Goal: Information Seeking & Learning: Learn about a topic

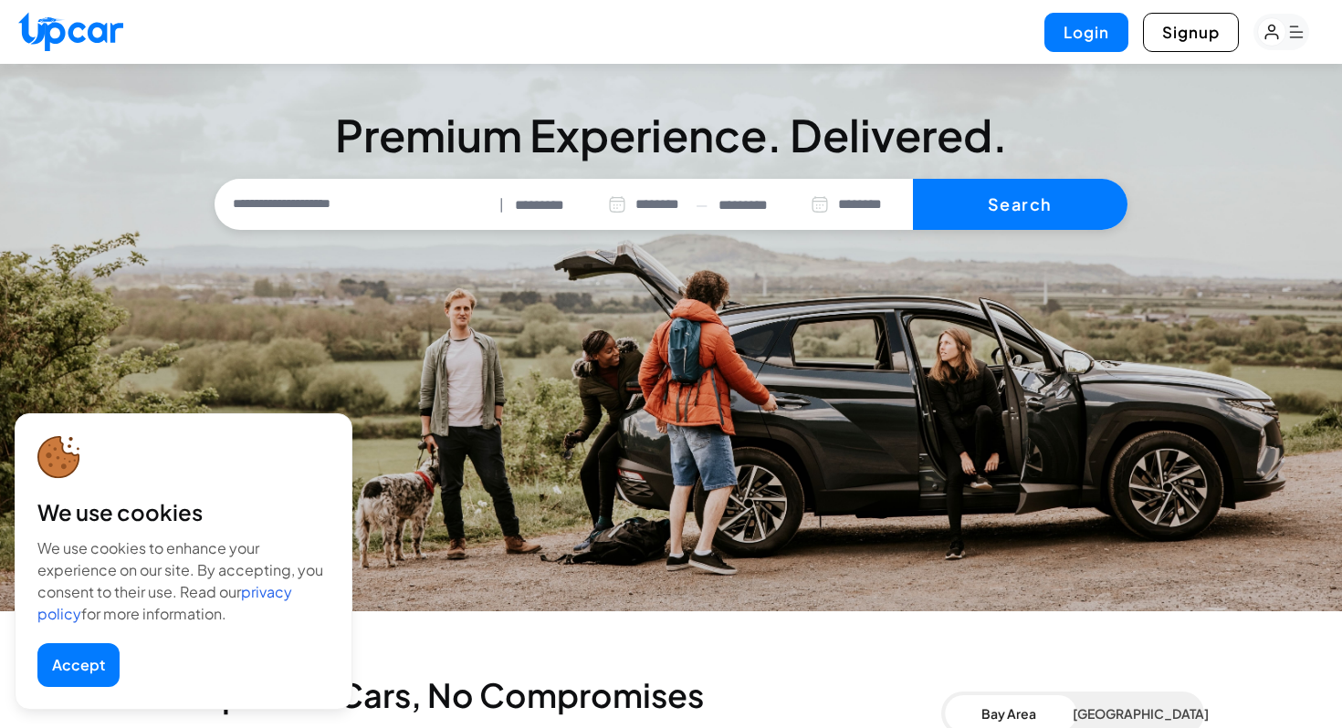
select select "********"
click at [82, 666] on button "Accept" at bounding box center [78, 666] width 82 height 44
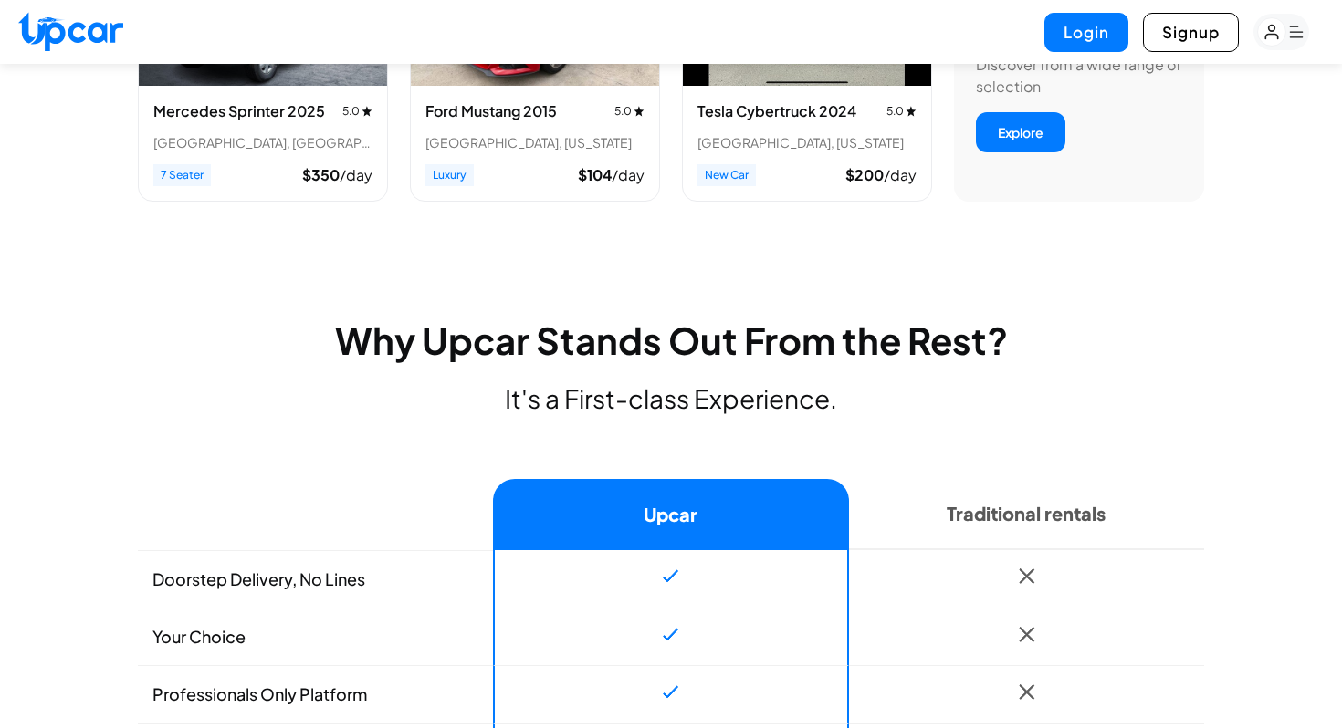
scroll to position [1137, 0]
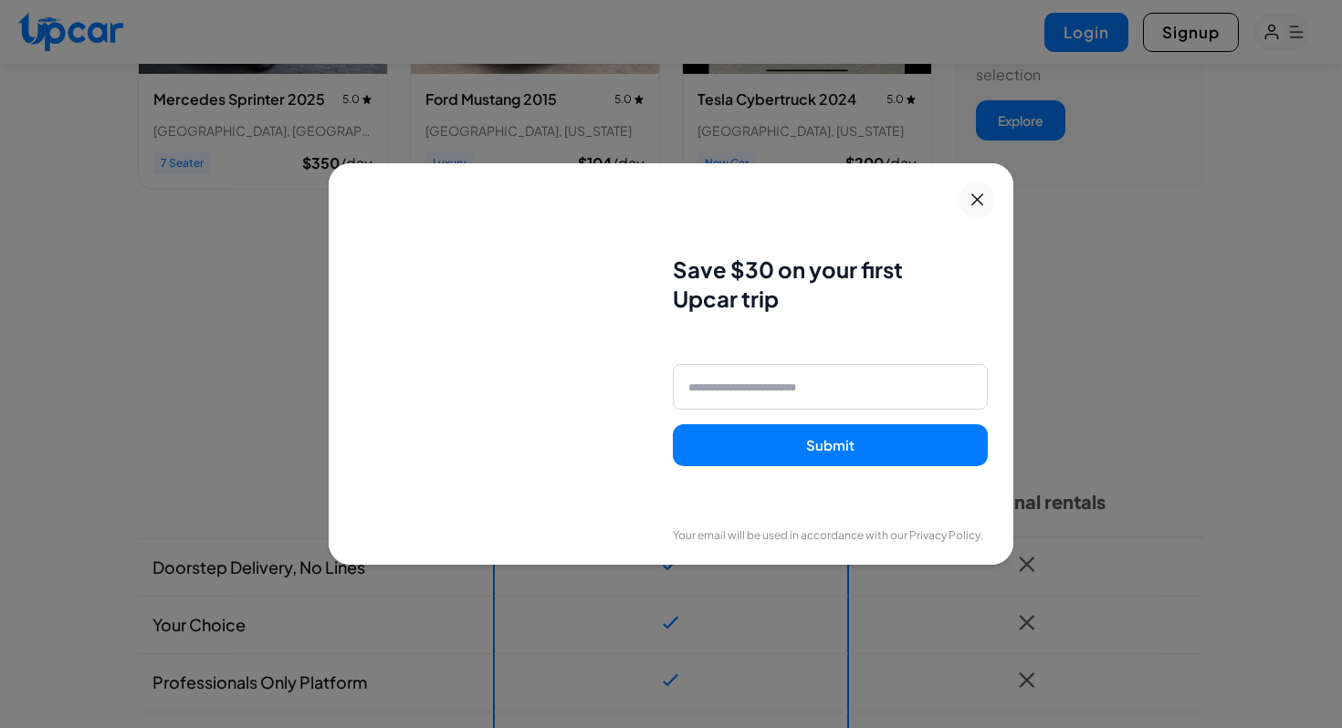
click at [994, 200] on button at bounding box center [977, 200] width 37 height 37
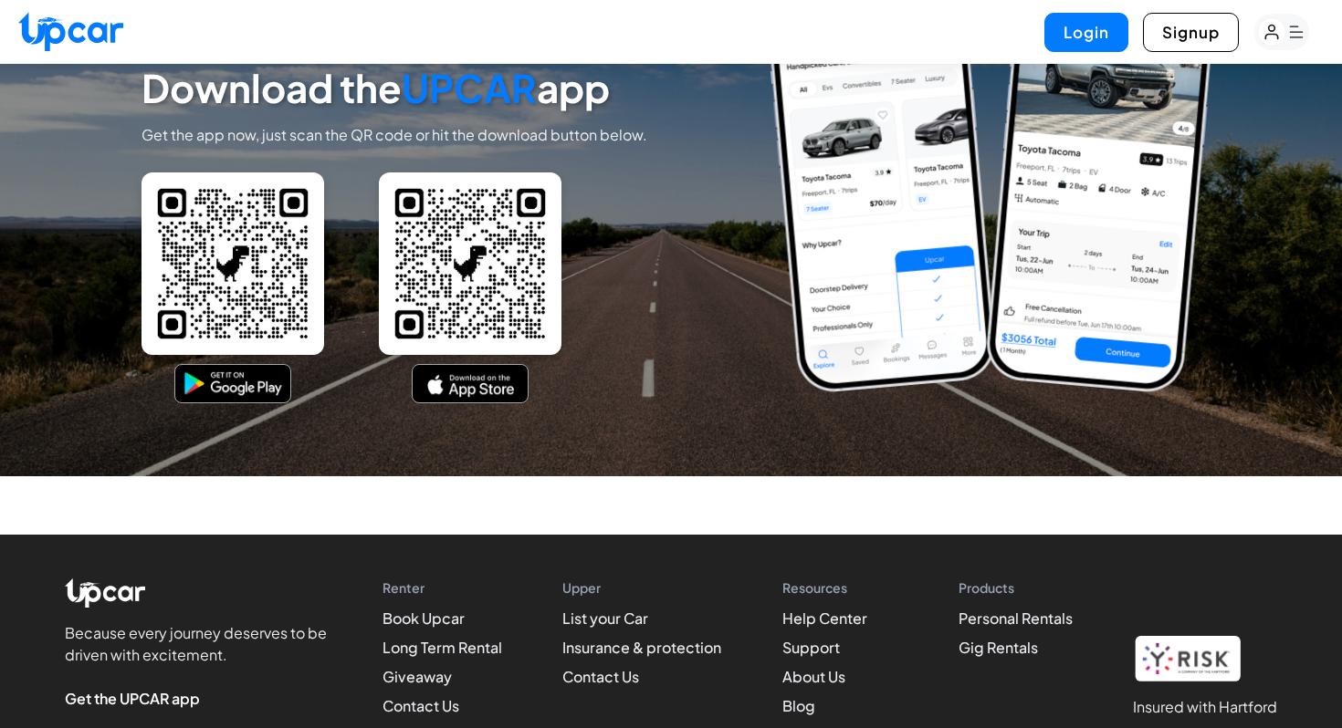
scroll to position [8189, 0]
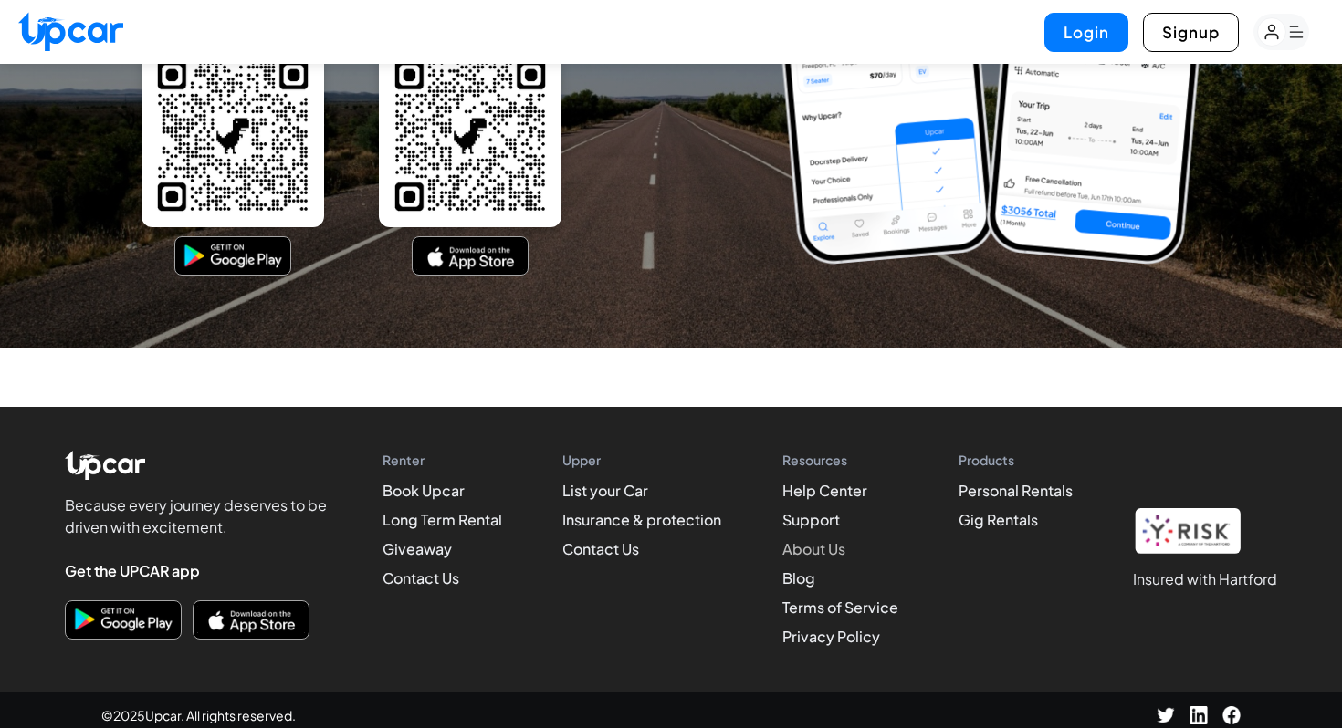
click at [799, 540] on link "About Us" at bounding box center [813, 549] width 63 height 19
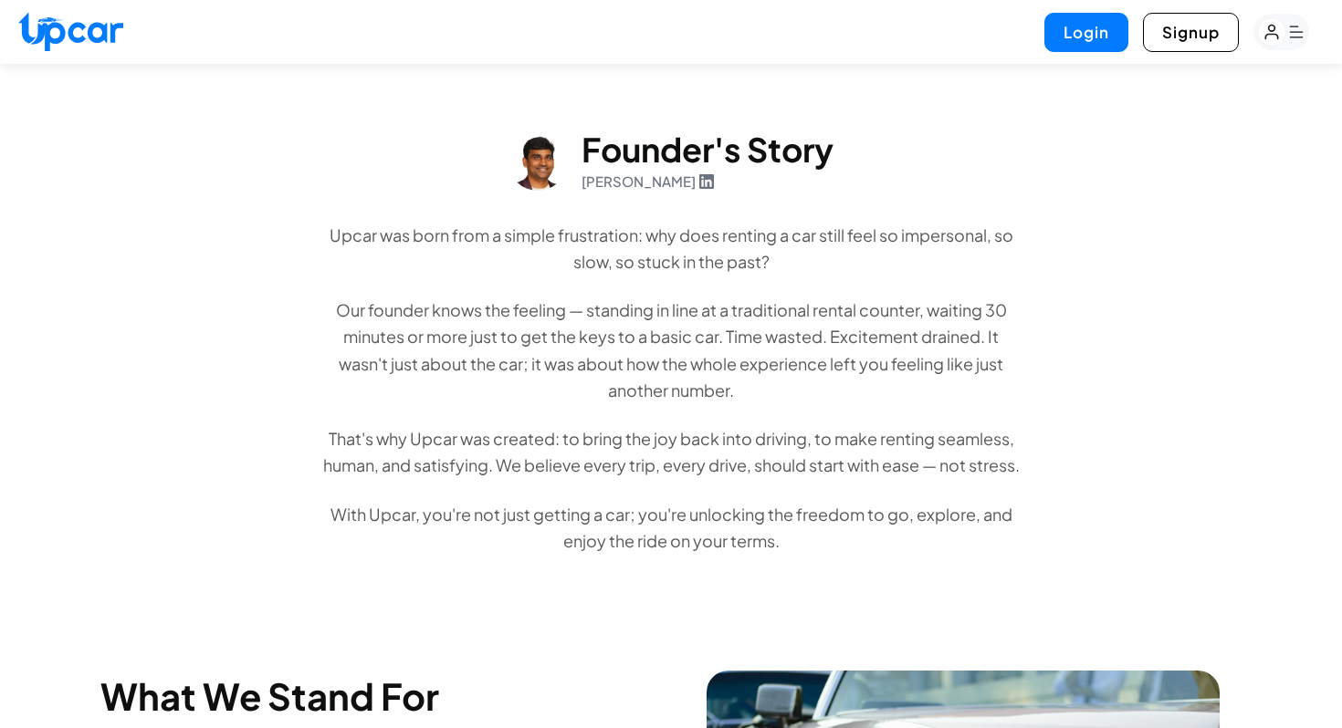
scroll to position [649, 0]
click at [588, 257] on p "Upcar was born from a simple frustration: why does renting a car still feel so …" at bounding box center [670, 248] width 701 height 54
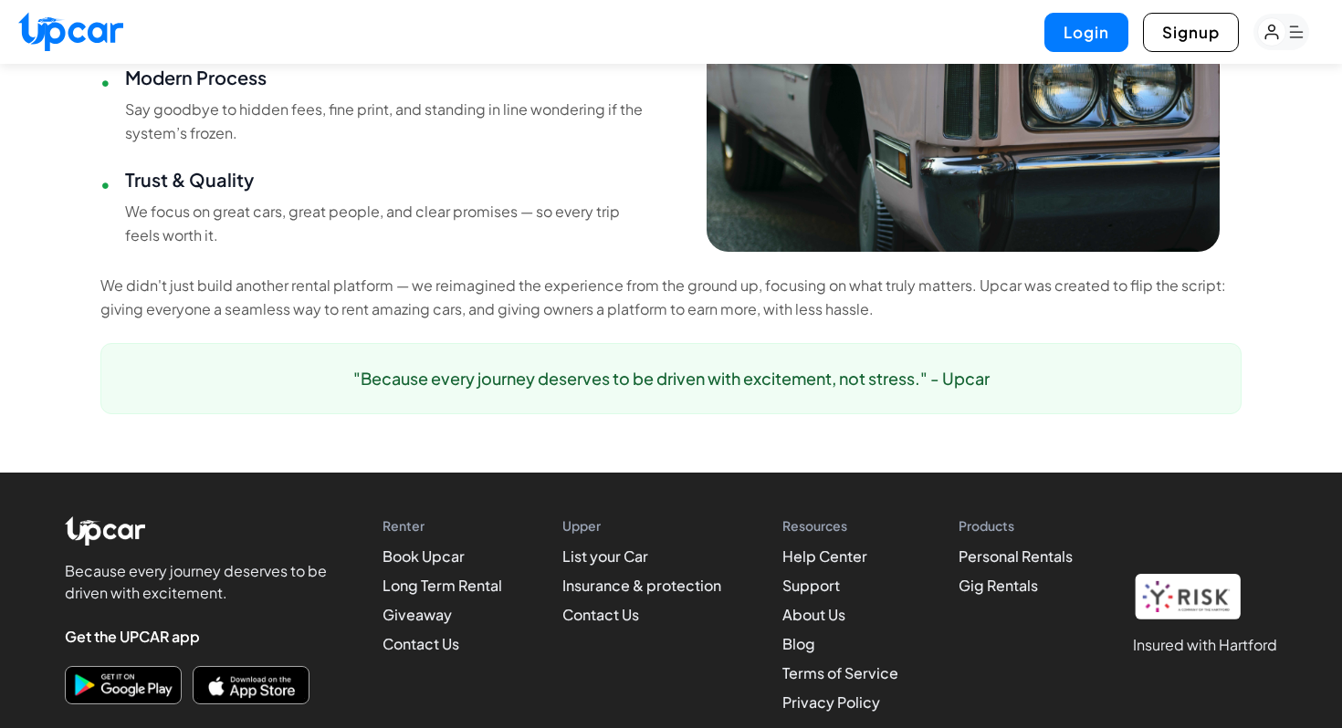
scroll to position [1538, 0]
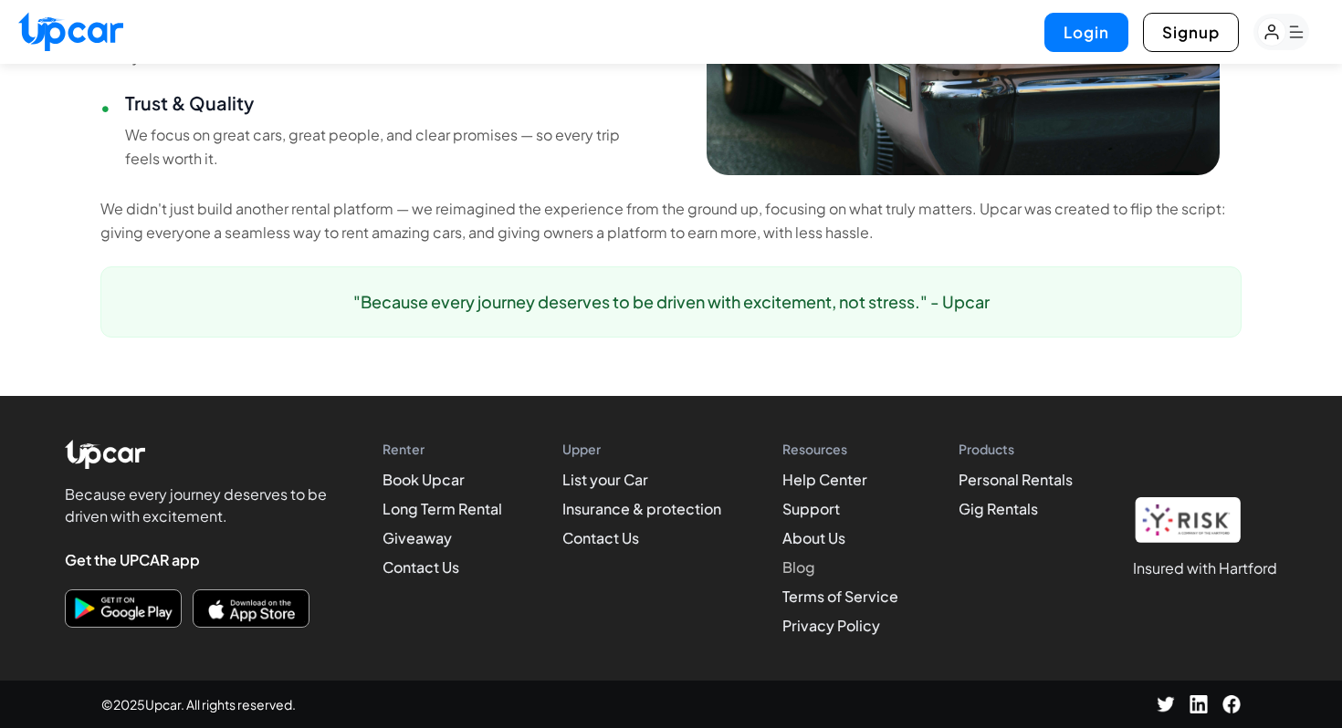
click at [802, 568] on link "Blog" at bounding box center [798, 567] width 33 height 19
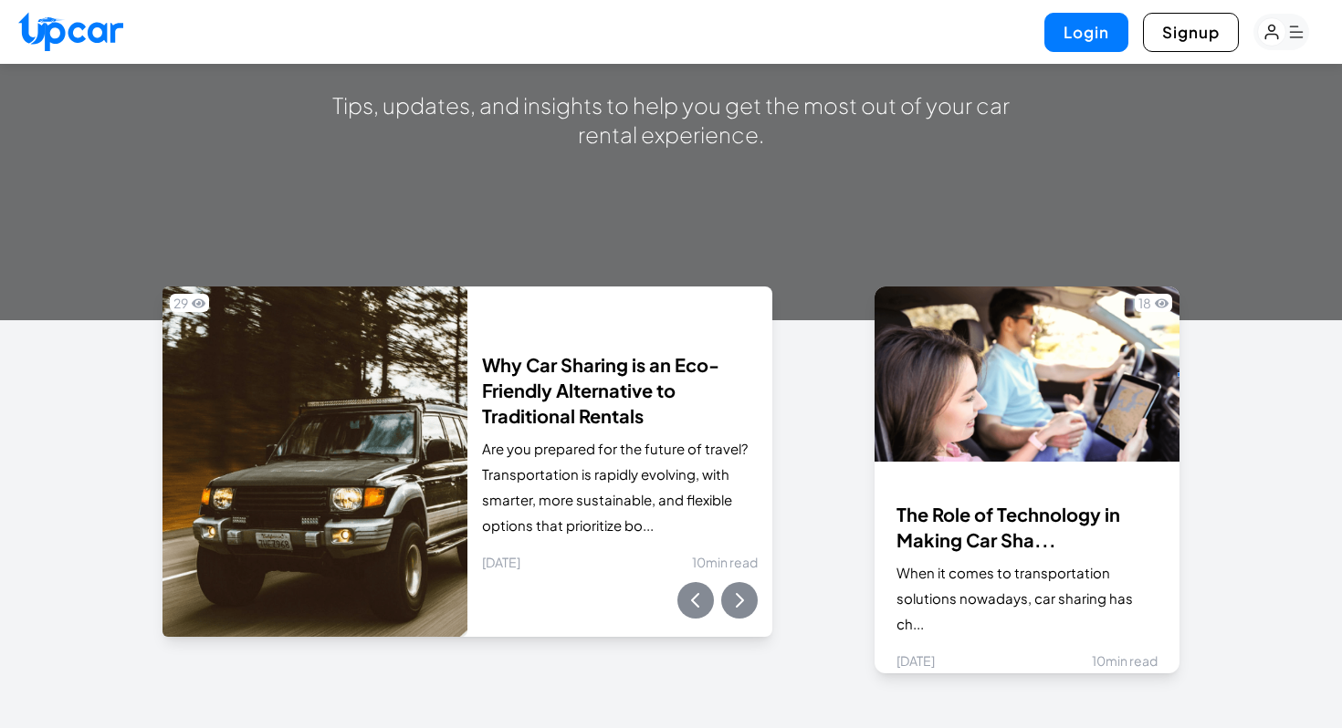
scroll to position [367, 0]
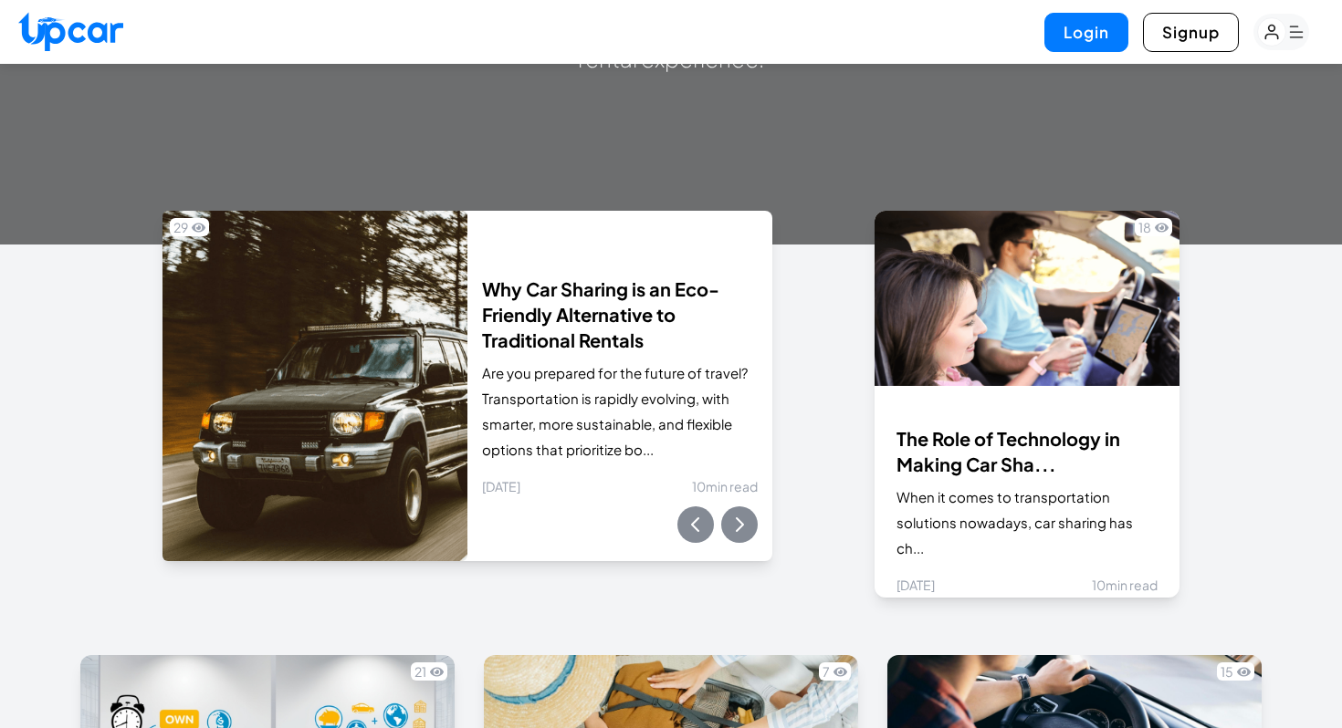
click at [802, 568] on section "Why Car Sharing is an Eco-Friendly Alternative to Traditional Rentals Are you p…" at bounding box center [671, 404] width 1041 height 411
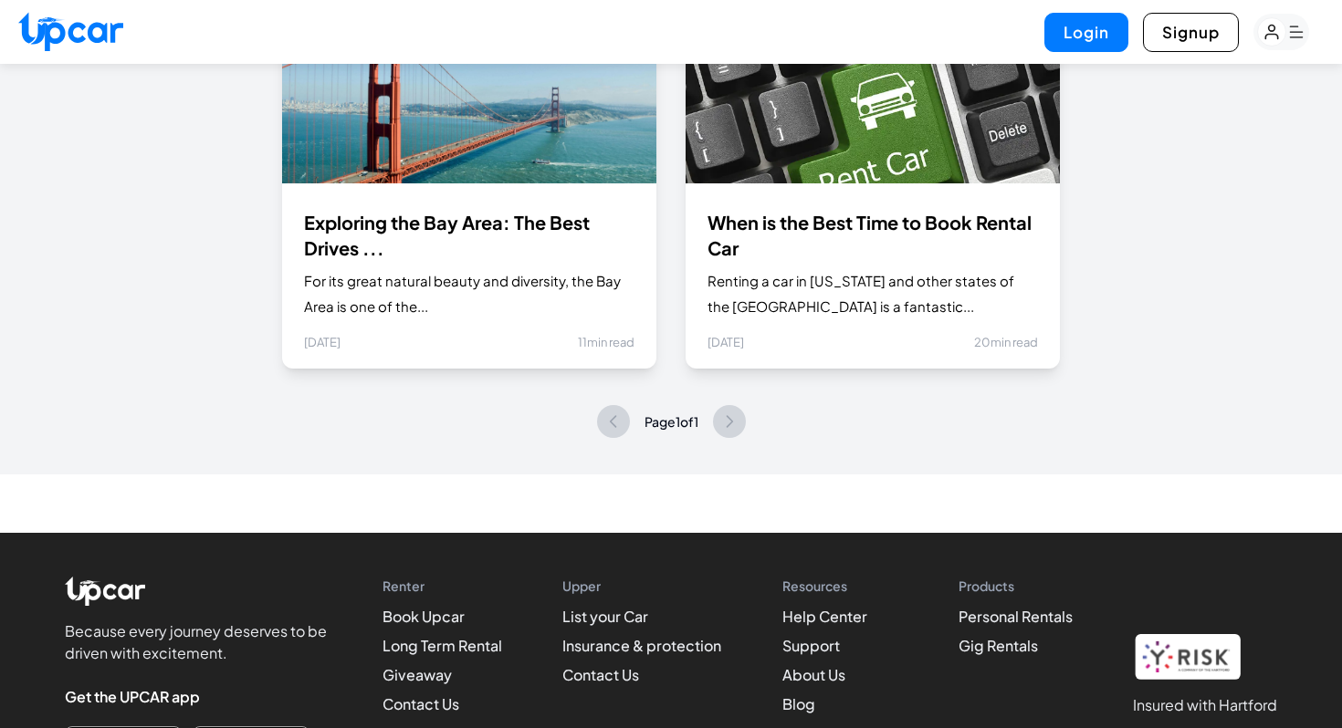
scroll to position [1516, 0]
